Goal: Find specific page/section: Find specific page/section

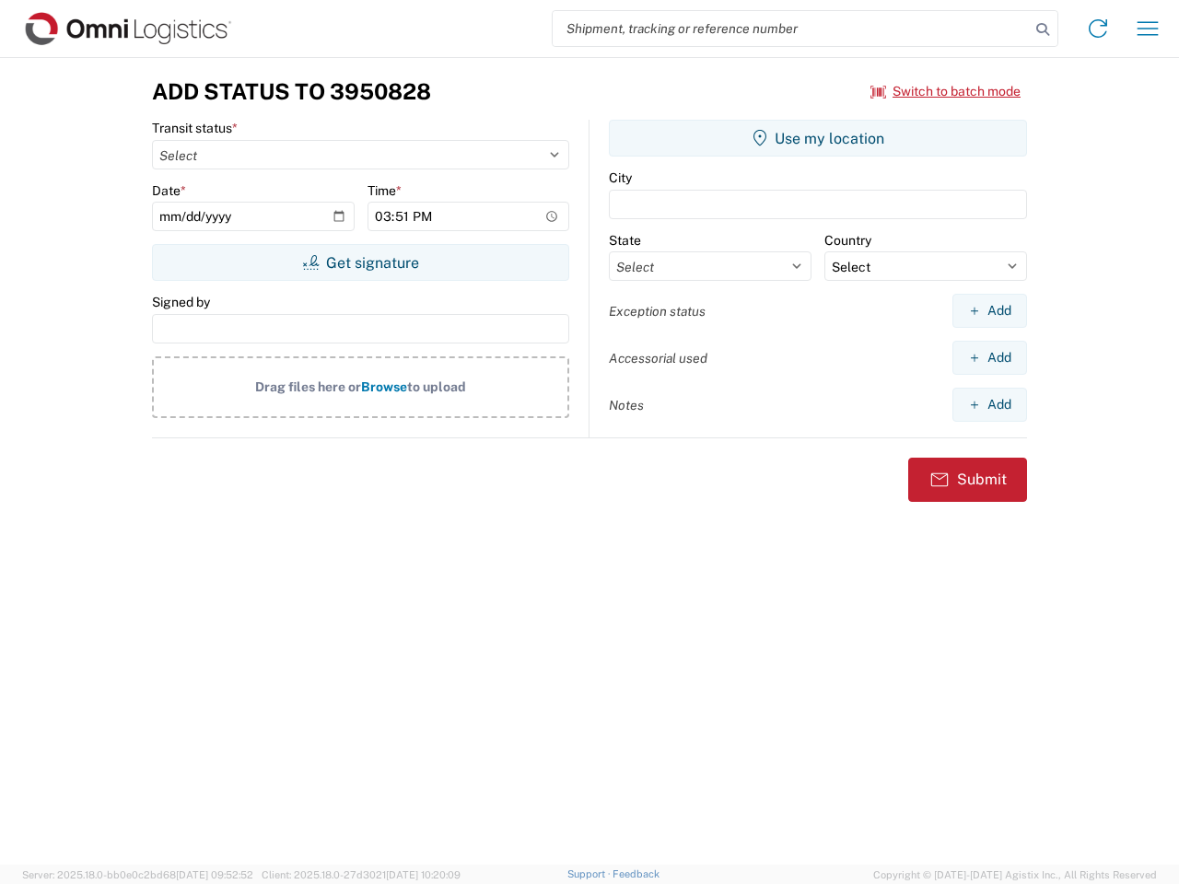
click at [791, 29] on input "search" at bounding box center [790, 28] width 477 height 35
click at [1042, 29] on icon at bounding box center [1042, 30] width 26 height 26
click at [1098, 29] on icon at bounding box center [1097, 28] width 29 height 29
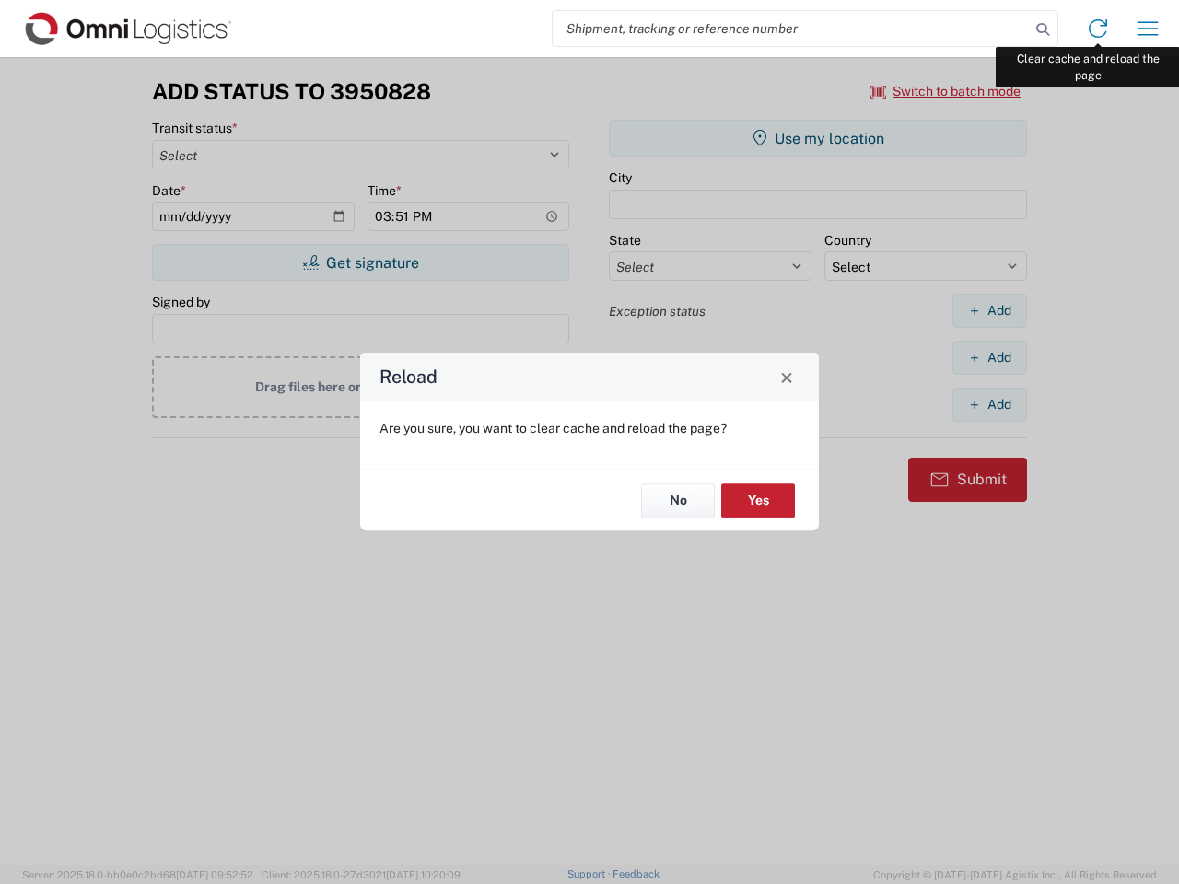
click at [1147, 29] on div "Reload Are you sure, you want to clear cache and reload the page? No Yes" at bounding box center [589, 442] width 1179 height 884
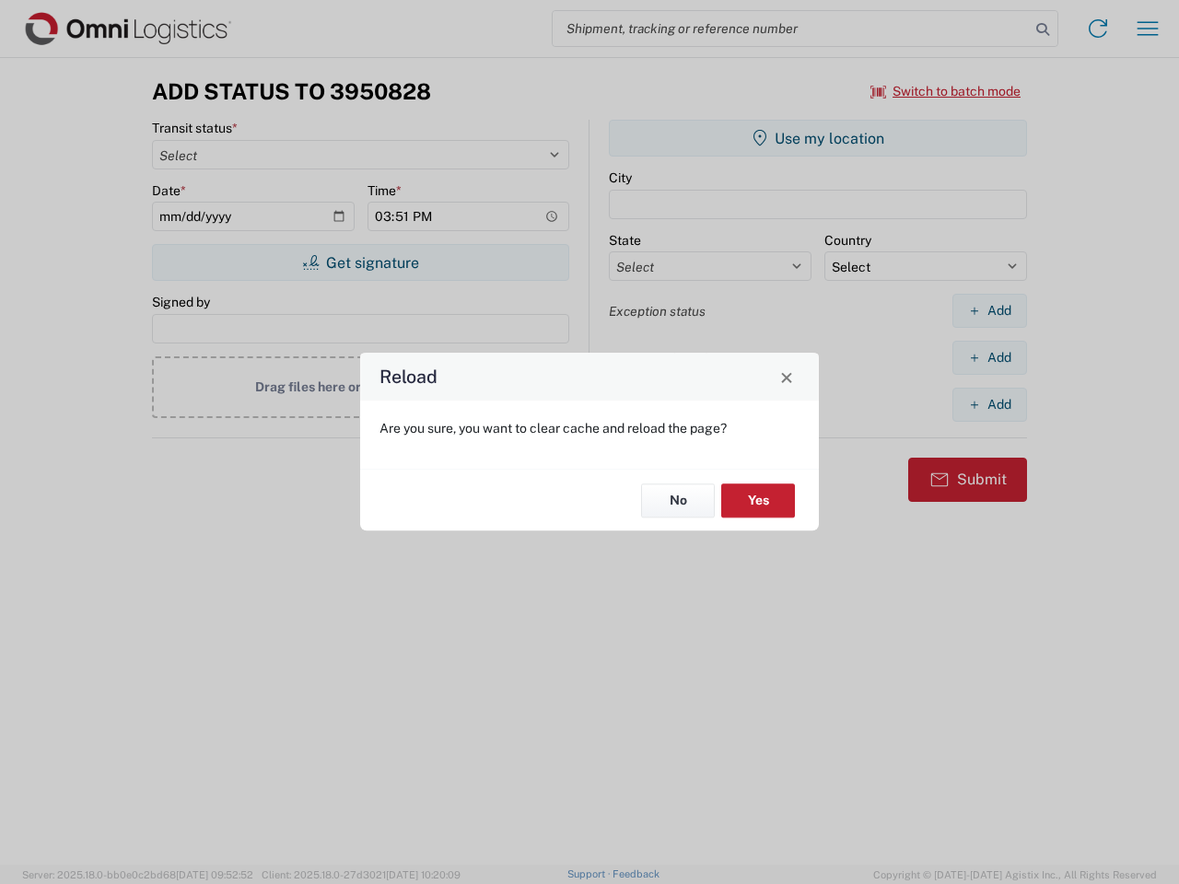
click at [946, 91] on div "Reload Are you sure, you want to clear cache and reload the page? No Yes" at bounding box center [589, 442] width 1179 height 884
click at [360, 262] on div "Reload Are you sure, you want to clear cache and reload the page? No Yes" at bounding box center [589, 442] width 1179 height 884
click at [818, 138] on div "Reload Are you sure, you want to clear cache and reload the page? No Yes" at bounding box center [589, 442] width 1179 height 884
click at [989, 310] on div "Reload Are you sure, you want to clear cache and reload the page? No Yes" at bounding box center [589, 442] width 1179 height 884
click at [989, 357] on div "Reload Are you sure, you want to clear cache and reload the page? No Yes" at bounding box center [589, 442] width 1179 height 884
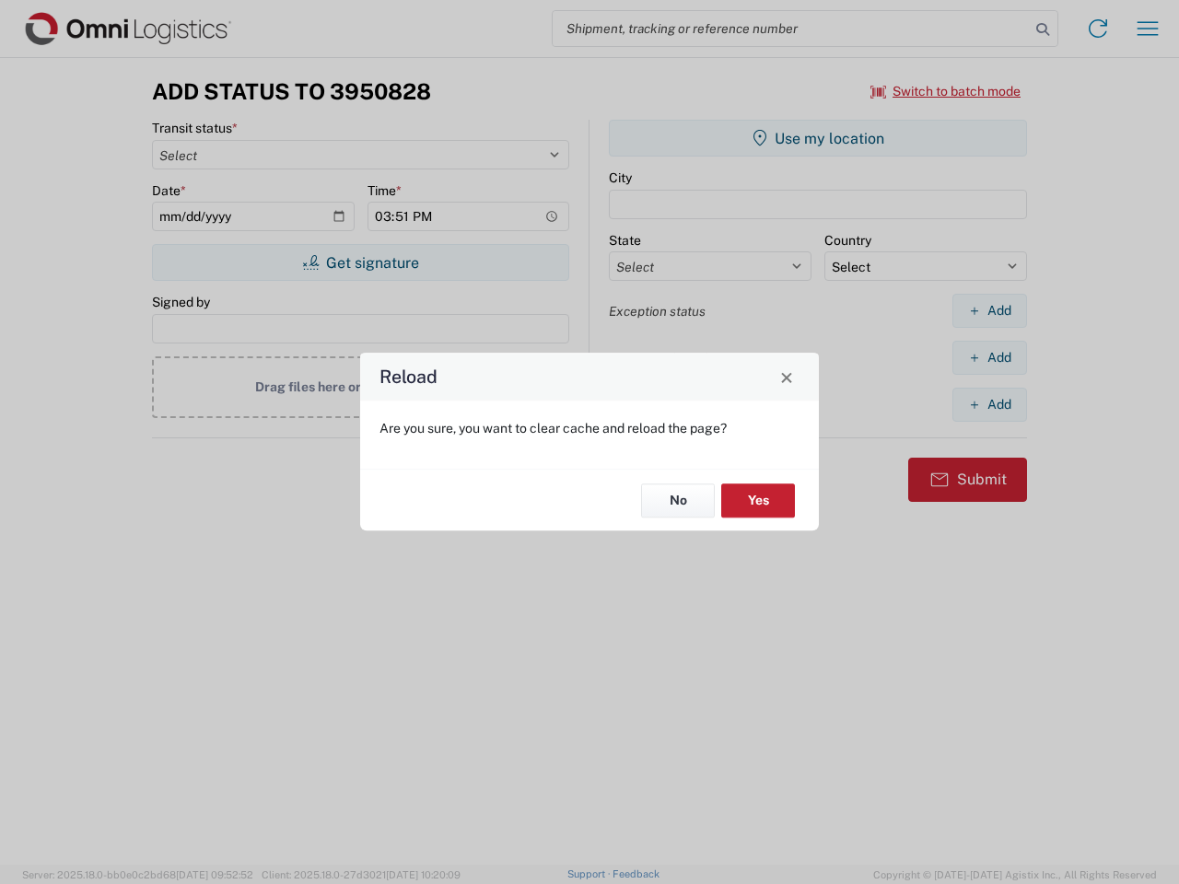
click at [989, 404] on div "Reload Are you sure, you want to clear cache and reload the page? No Yes" at bounding box center [589, 442] width 1179 height 884
